Goal: Information Seeking & Learning: Learn about a topic

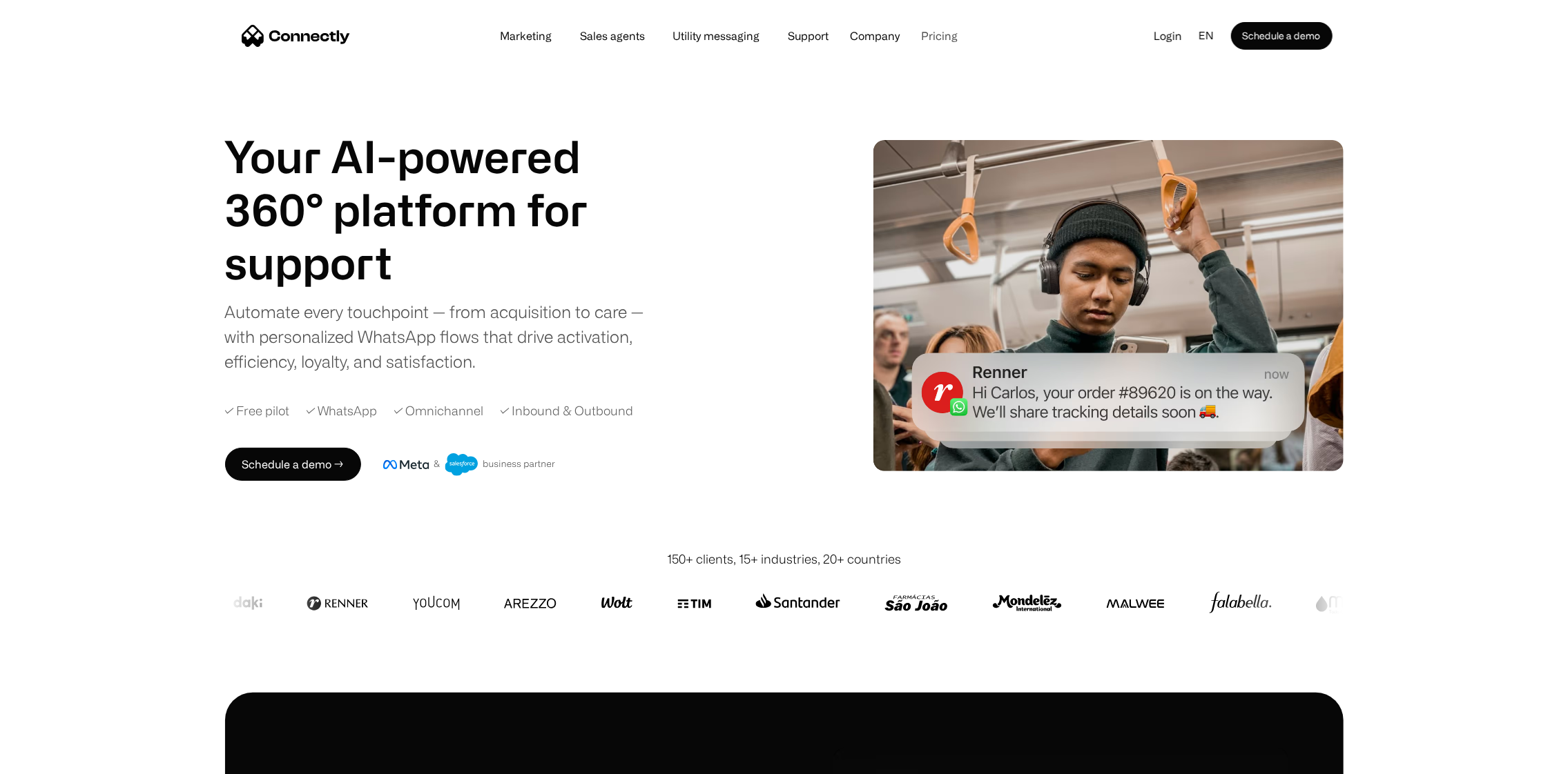
click at [939, 37] on link "Pricing" at bounding box center [940, 36] width 59 height 11
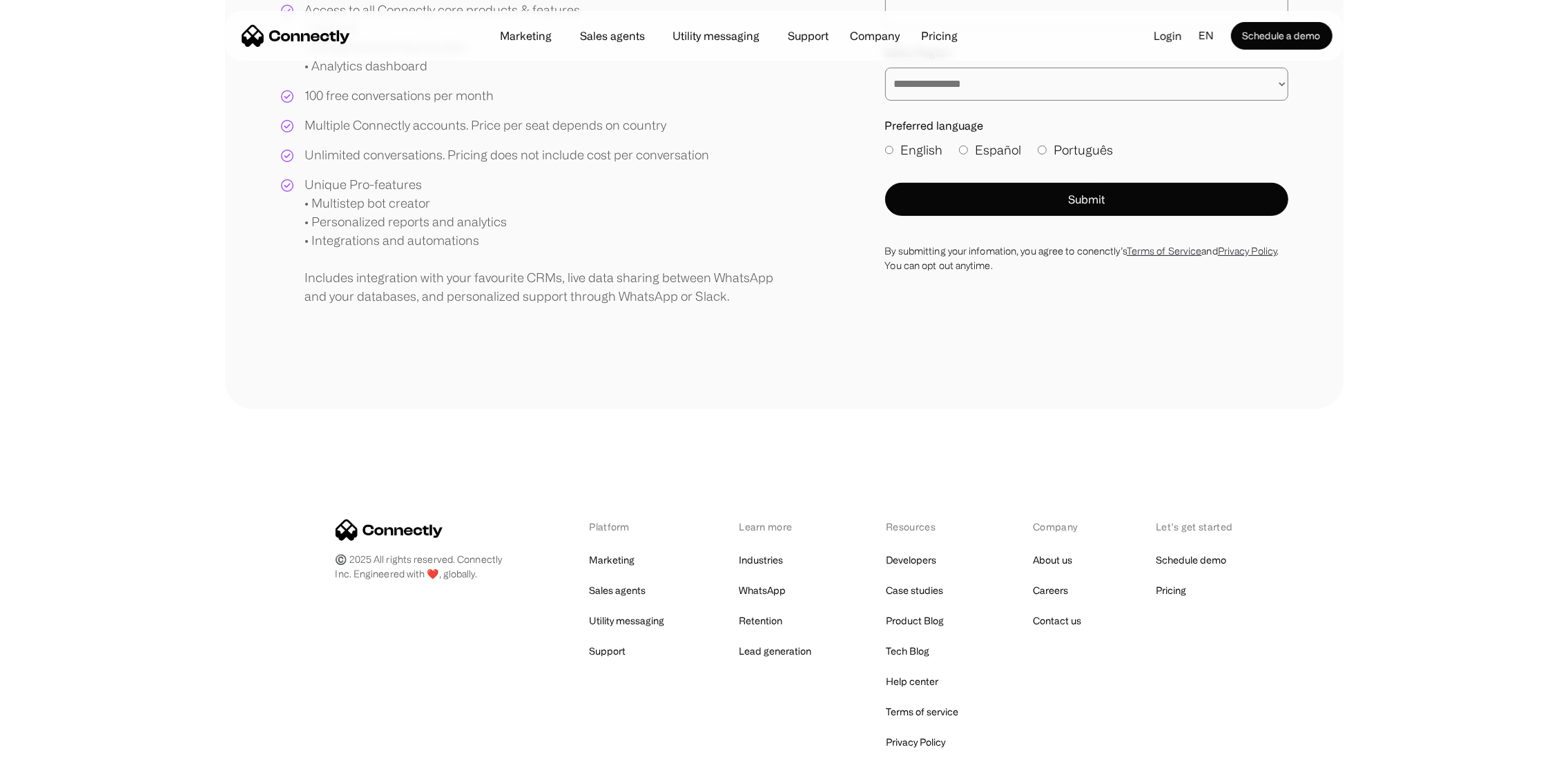
scroll to position [492, 0]
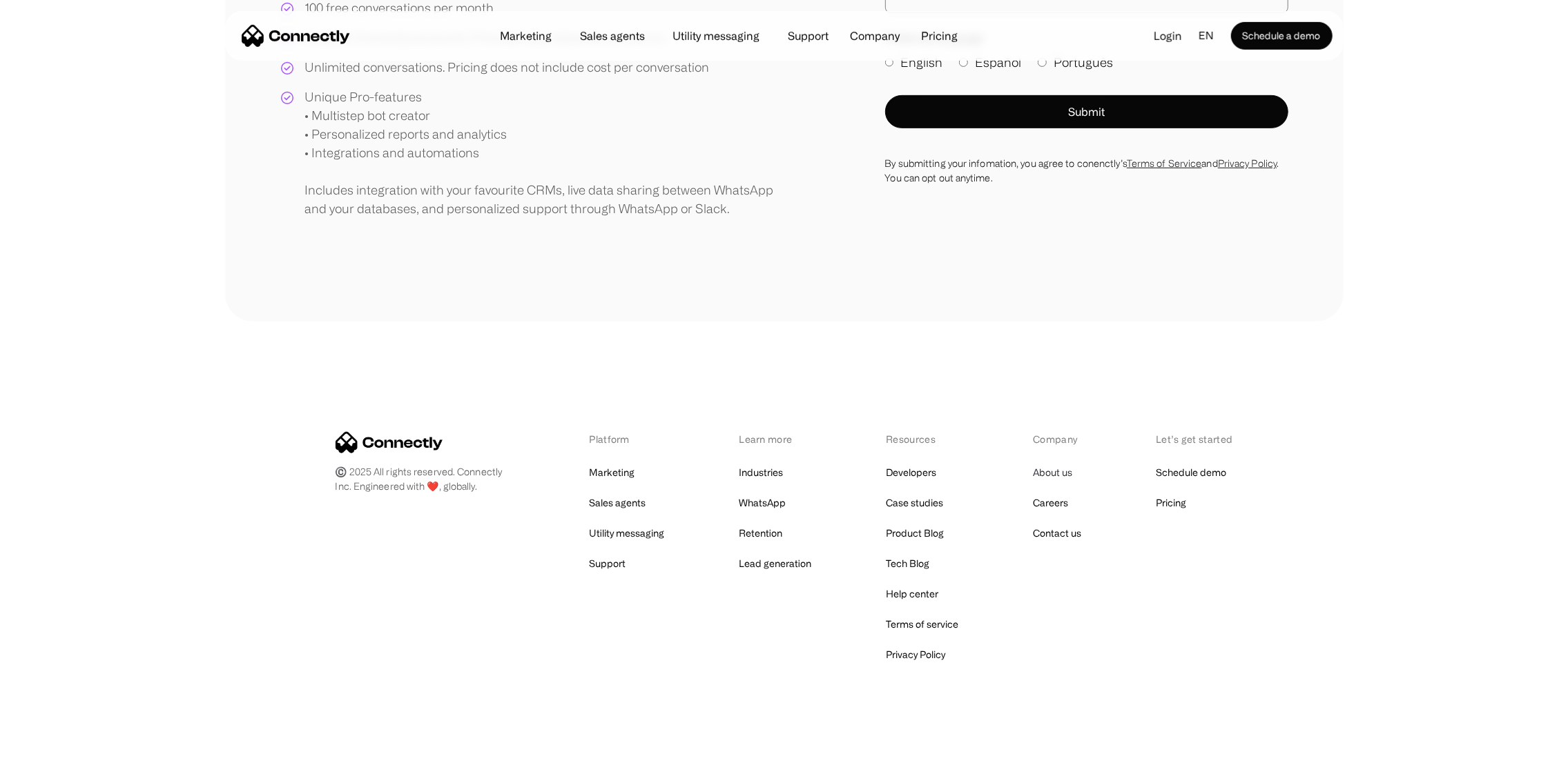
click at [1060, 477] on link "About us" at bounding box center [1052, 472] width 40 height 19
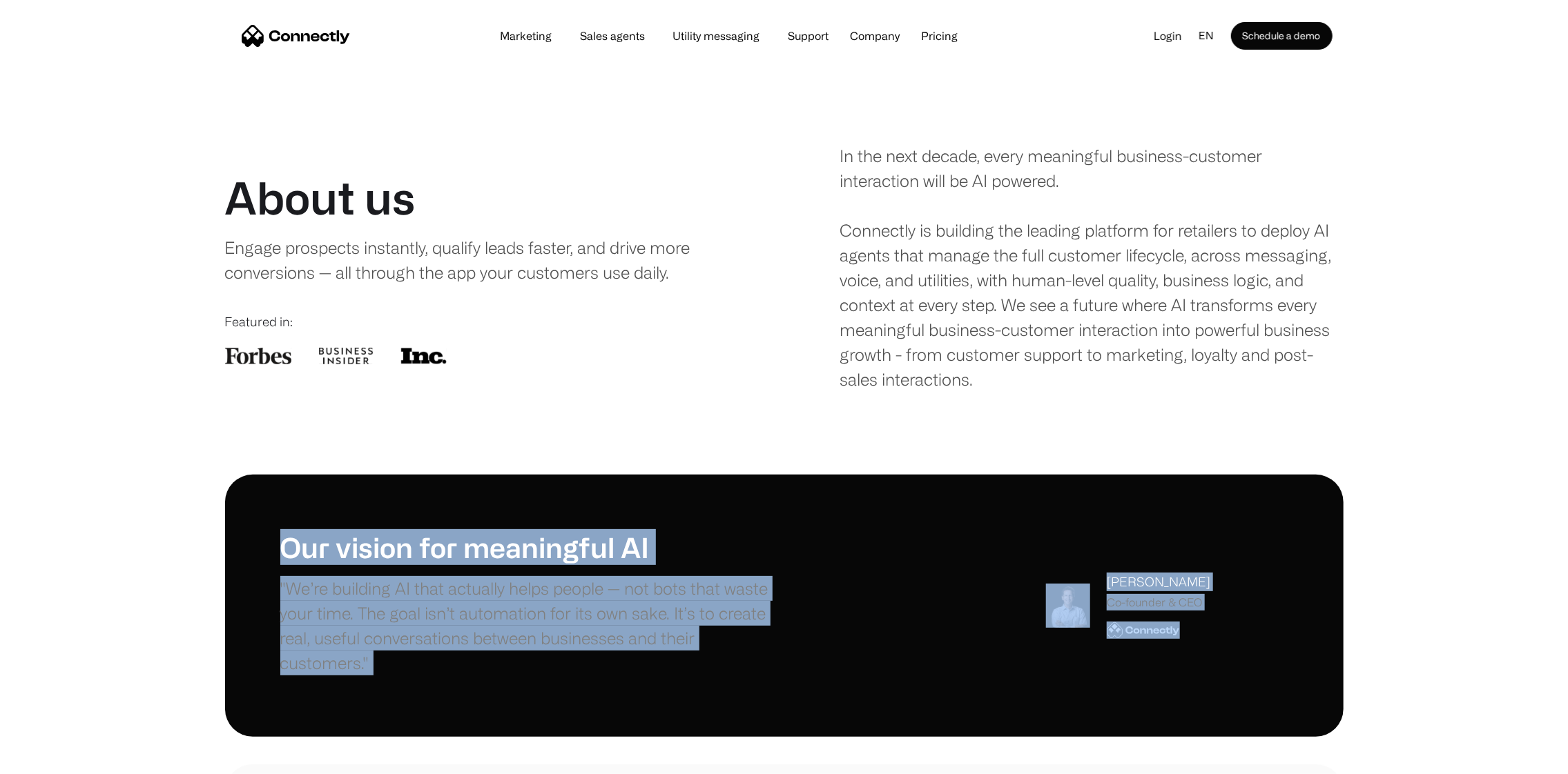
drag, startPoint x: 1191, startPoint y: 632, endPoint x: 541, endPoint y: 505, distance: 662.3
click at [210, 504] on div "Our vision for meaningful AI "We’re building AI that actually helps people — no…" at bounding box center [784, 606] width 1568 height 262
click at [668, 519] on div "Our vision for meaningful AI "We’re building AI that actually helps people — no…" at bounding box center [784, 606] width 1118 height 262
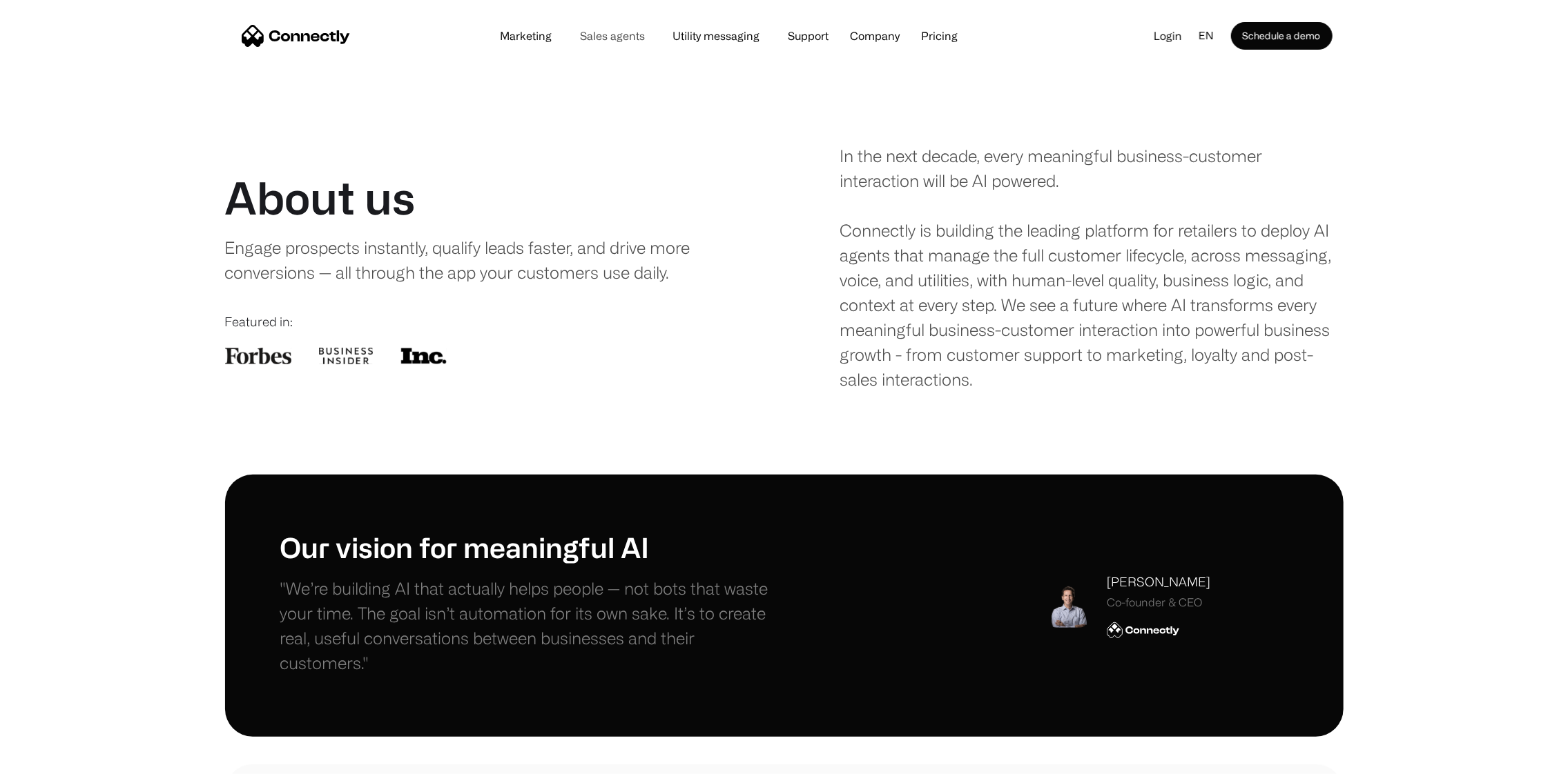
click at [604, 34] on link "Sales agents" at bounding box center [612, 36] width 87 height 11
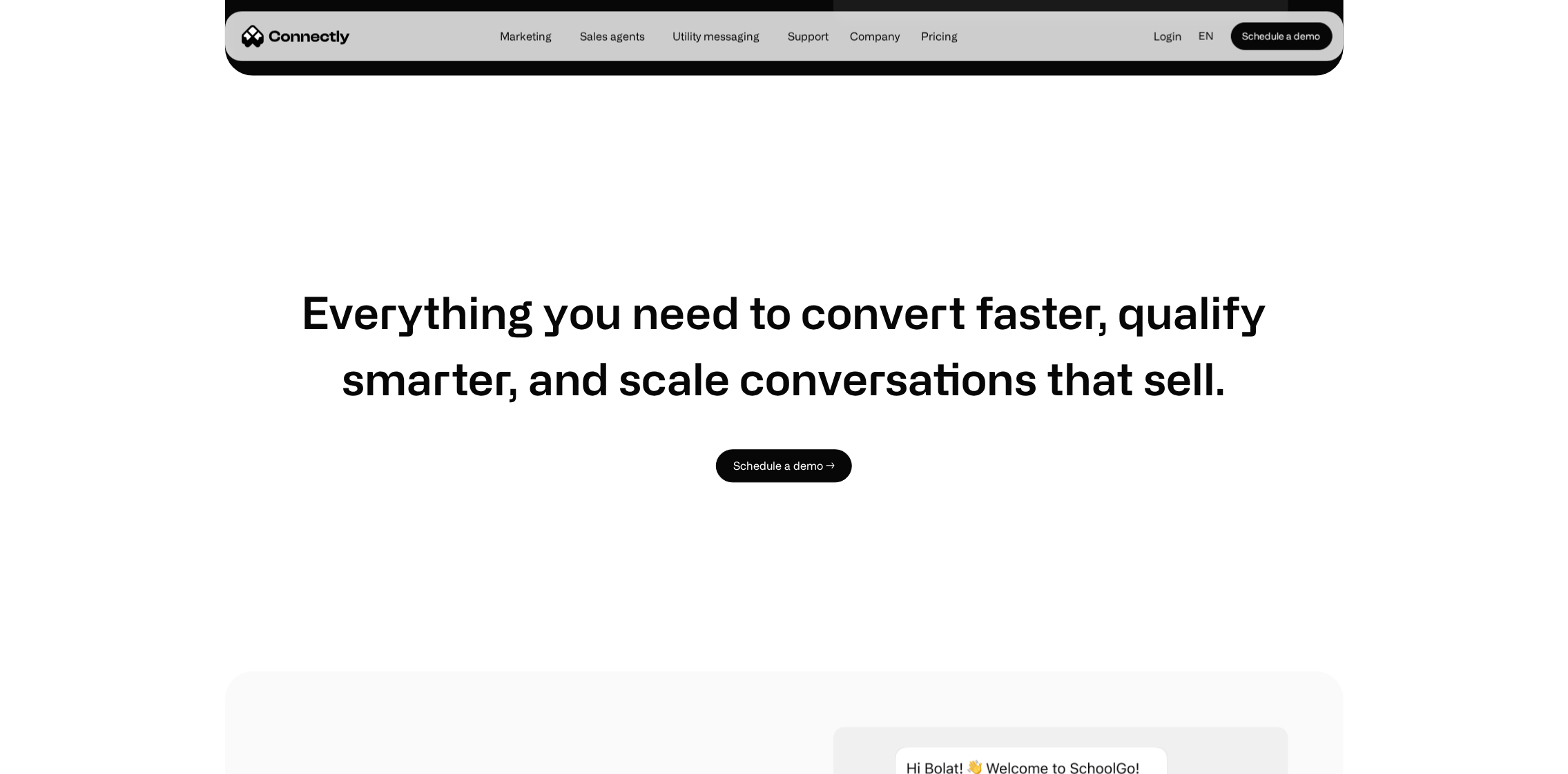
scroll to position [2139, 0]
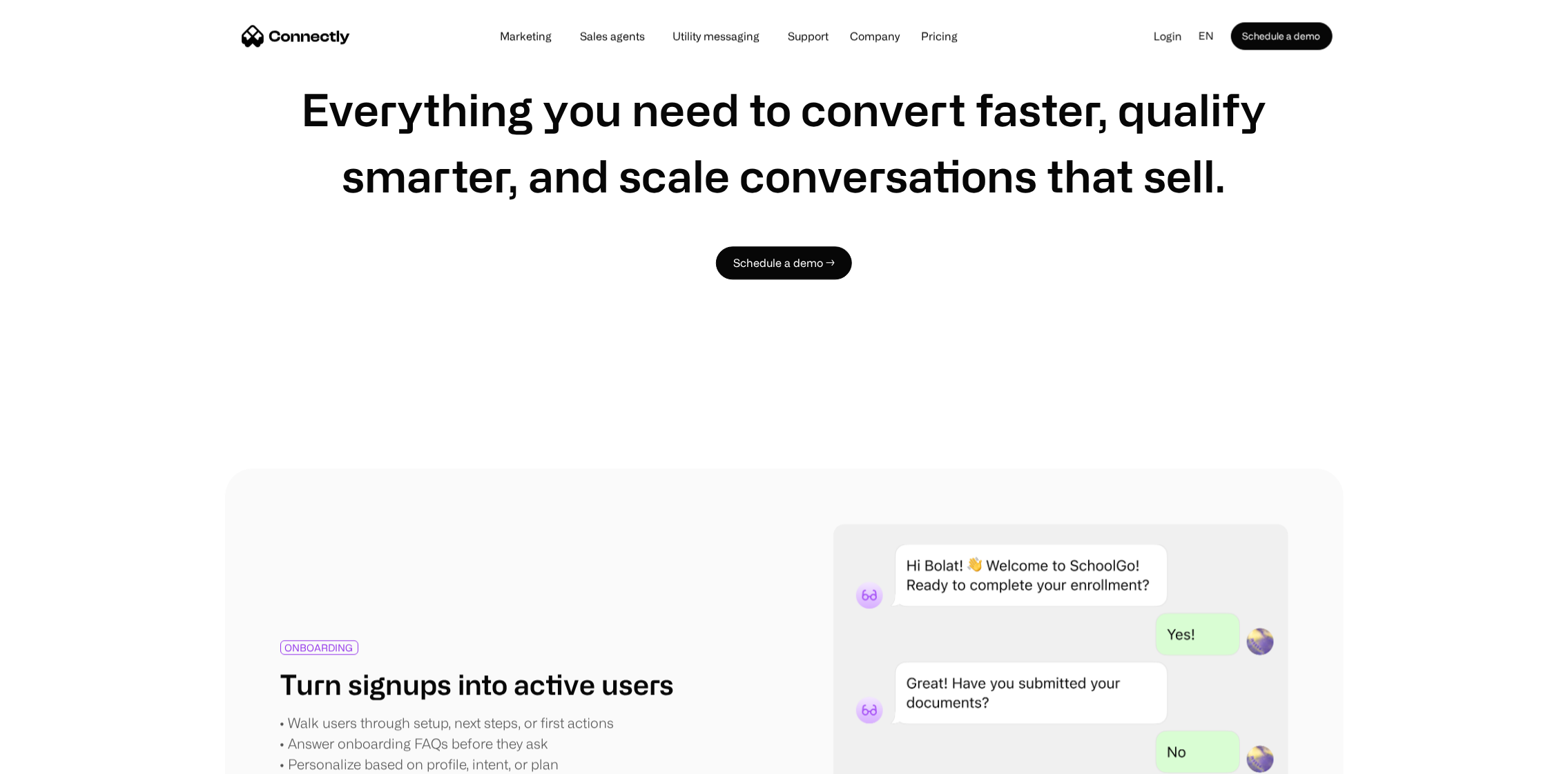
click at [737, 437] on div "Everything you need to convert faster, qualify smarter, and scale conversations…" at bounding box center [784, 170] width 1118 height 596
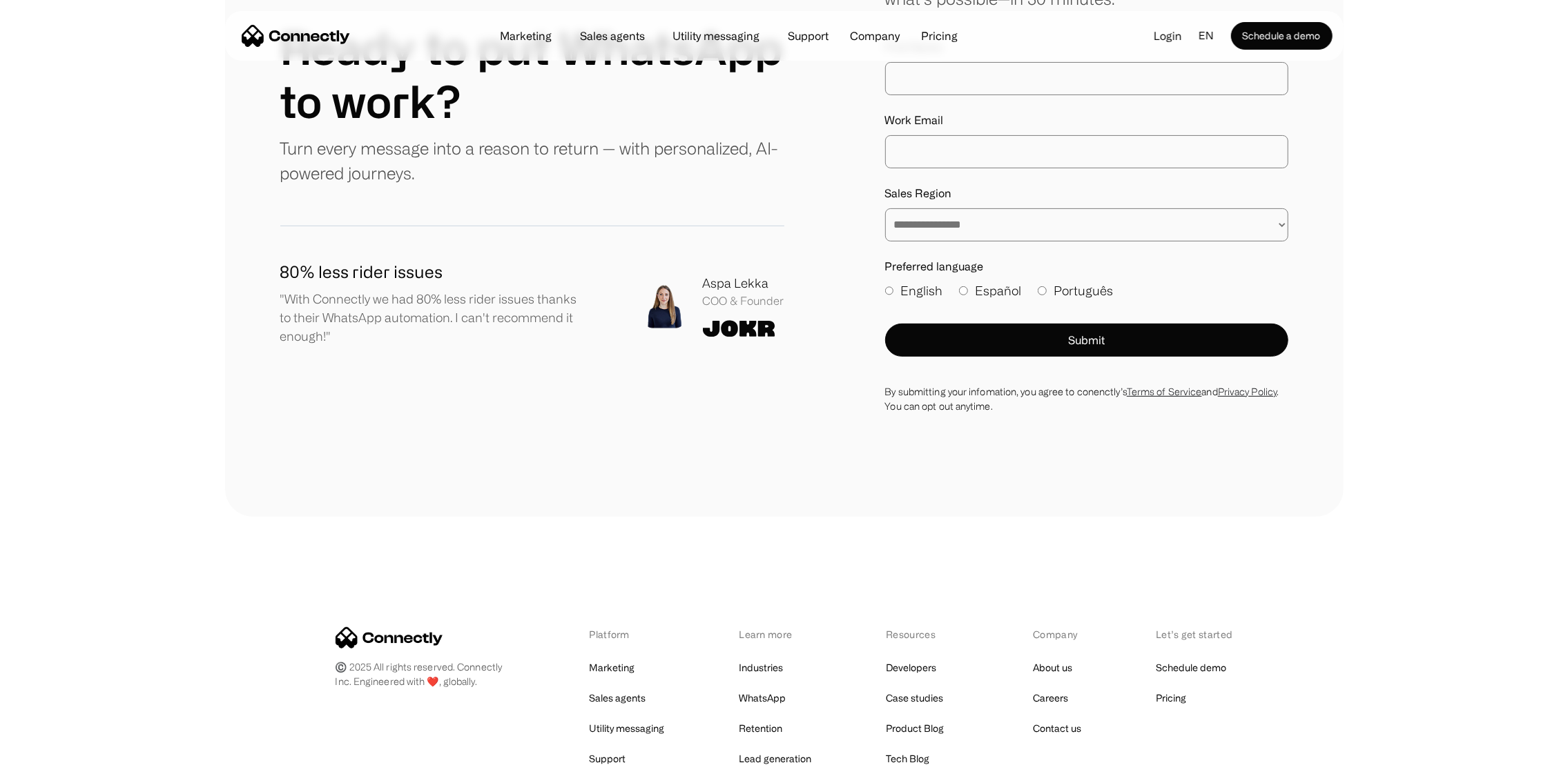
scroll to position [3769, 0]
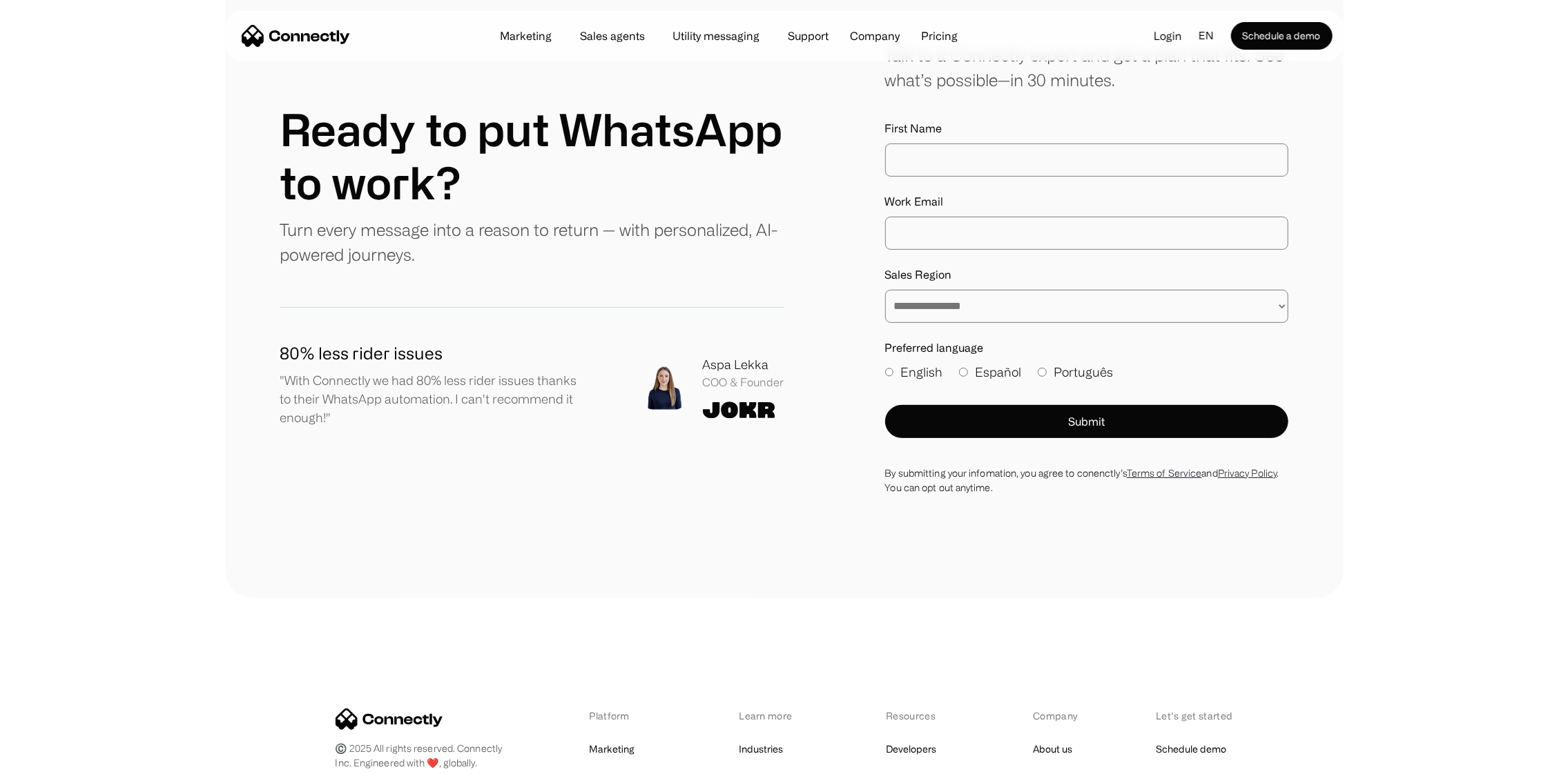
click at [766, 412] on img at bounding box center [739, 410] width 72 height 17
drag, startPoint x: 756, startPoint y: 395, endPoint x: 815, endPoint y: 434, distance: 70.7
click at [815, 434] on div "**********" at bounding box center [784, 268] width 1008 height 452
click at [757, 424] on div "80% less rider issues "With Connectly we had 80% less rider issues thanks to th…" at bounding box center [532, 387] width 504 height 93
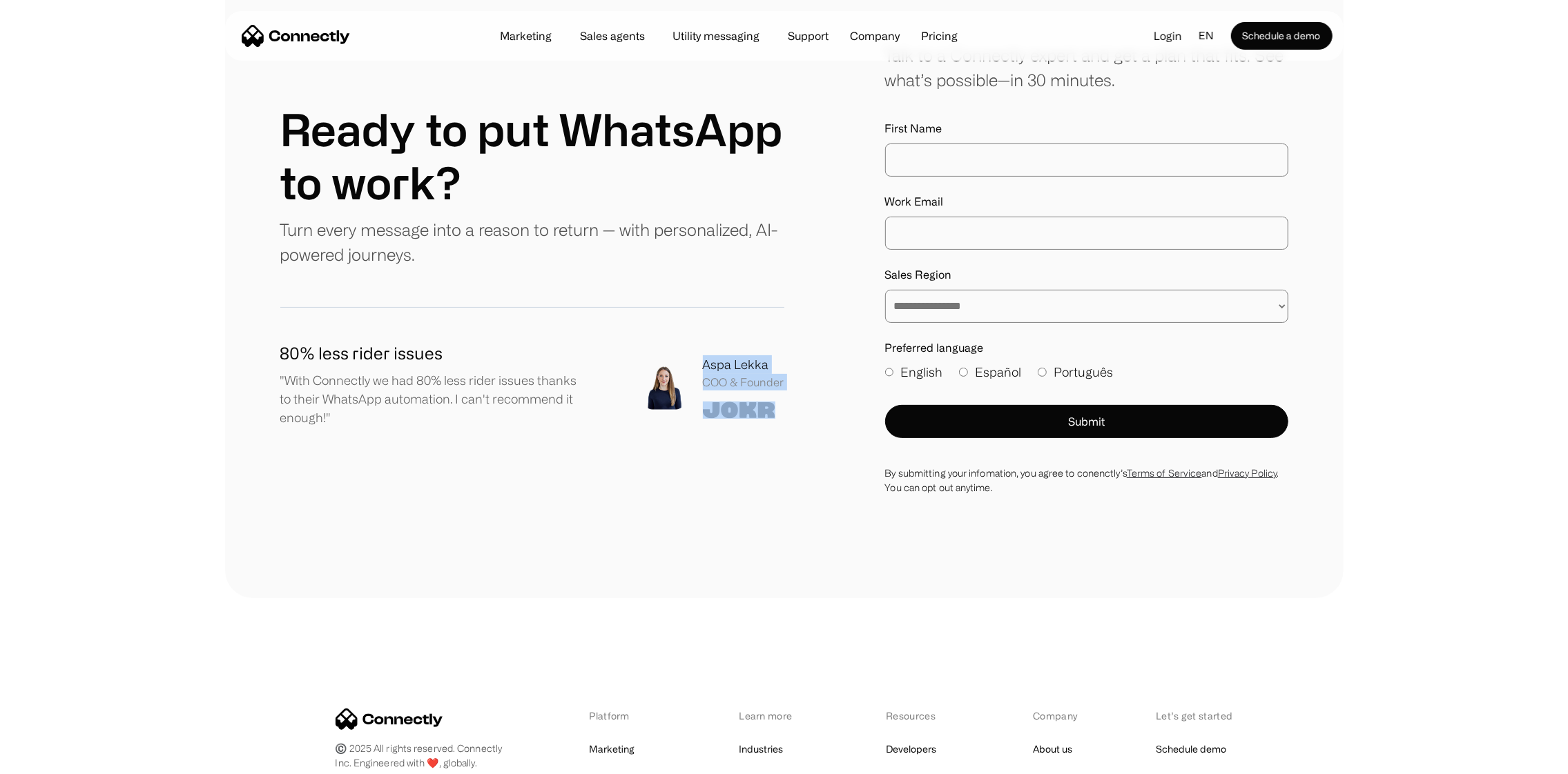
drag, startPoint x: 700, startPoint y: 356, endPoint x: 812, endPoint y: 406, distance: 122.7
click at [812, 406] on div "**********" at bounding box center [784, 268] width 1008 height 452
drag, startPoint x: 782, startPoint y: 427, endPoint x: 794, endPoint y: 430, distance: 12.4
click at [782, 428] on div "80% less rider issues "With Connectly we had 80% less rider issues thanks to th…" at bounding box center [532, 387] width 504 height 93
click at [865, 385] on div "**********" at bounding box center [784, 268] width 1008 height 452
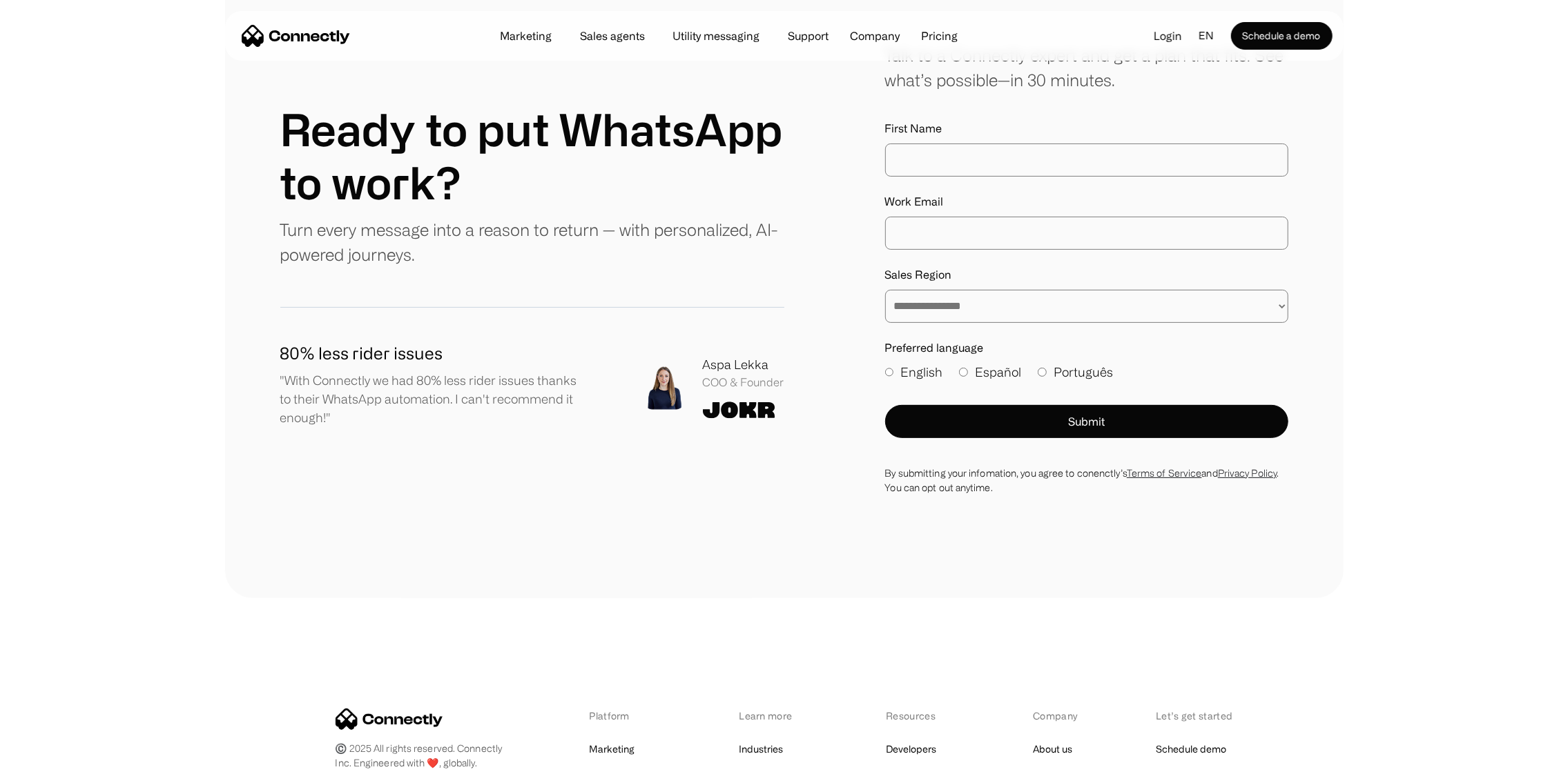
click at [944, 365] on div "English Español Português" at bounding box center [1087, 375] width 404 height 25
click at [913, 376] on label "English" at bounding box center [913, 372] width 58 height 18
click at [1054, 371] on label "Português" at bounding box center [1076, 372] width 75 height 18
click at [994, 366] on label "Español" at bounding box center [990, 372] width 62 height 18
click at [917, 373] on label "English" at bounding box center [913, 372] width 58 height 18
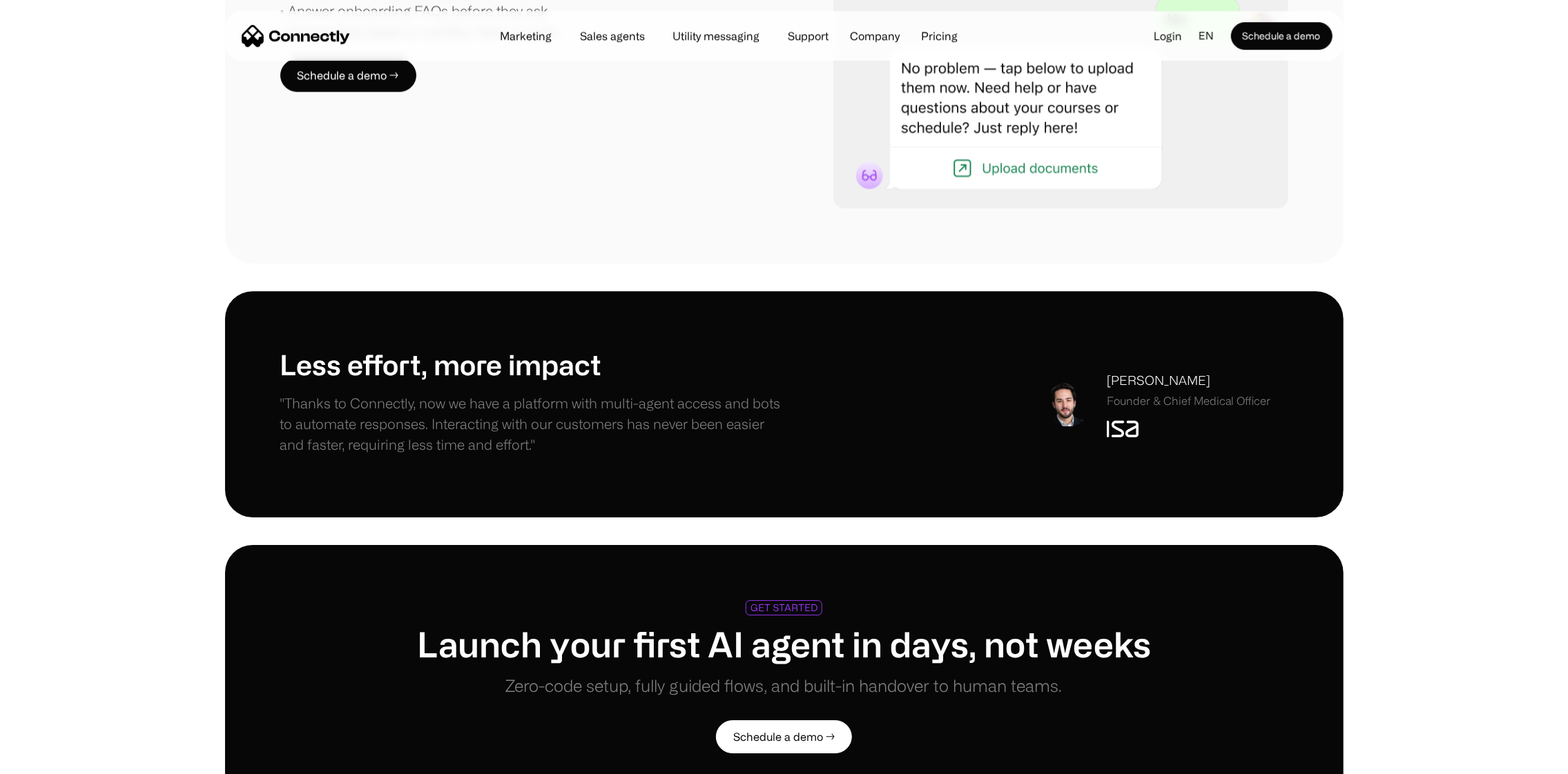
scroll to position [2803, 0]
